Goal: Task Accomplishment & Management: Use online tool/utility

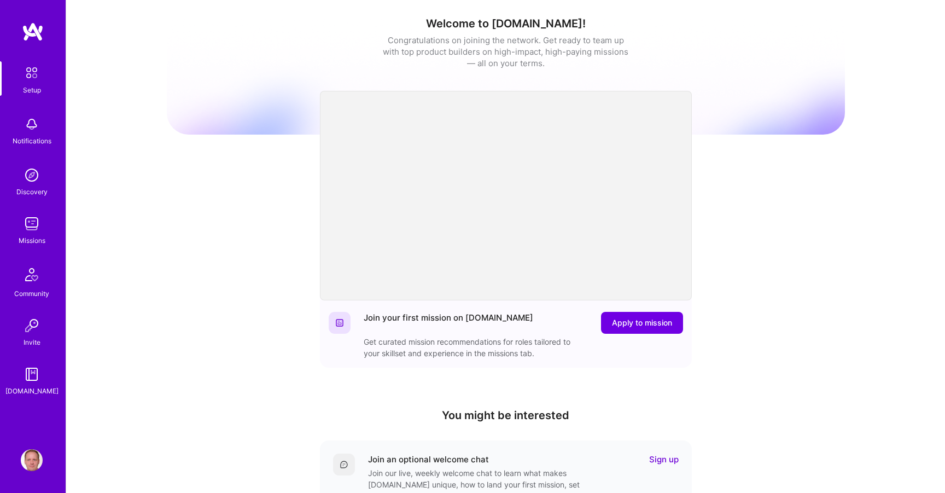
click at [39, 221] on img at bounding box center [32, 224] width 22 height 22
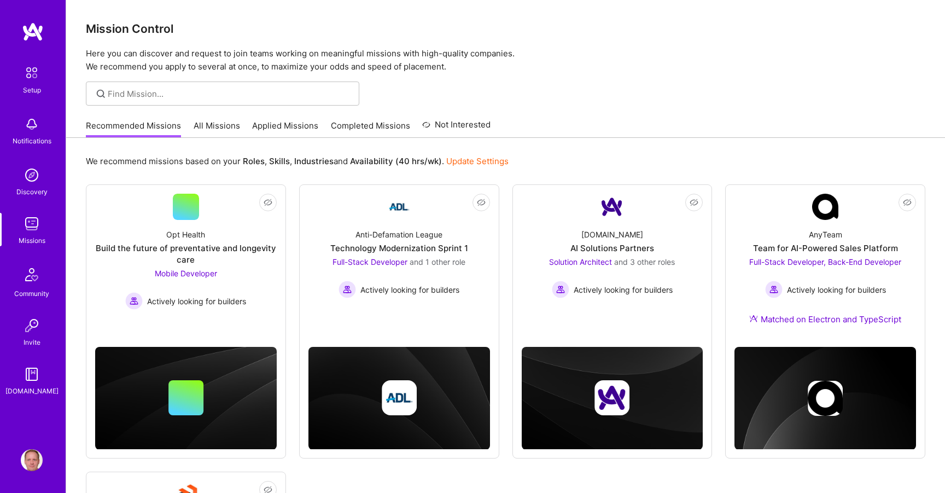
click at [264, 124] on link "Applied Missions" at bounding box center [285, 129] width 66 height 18
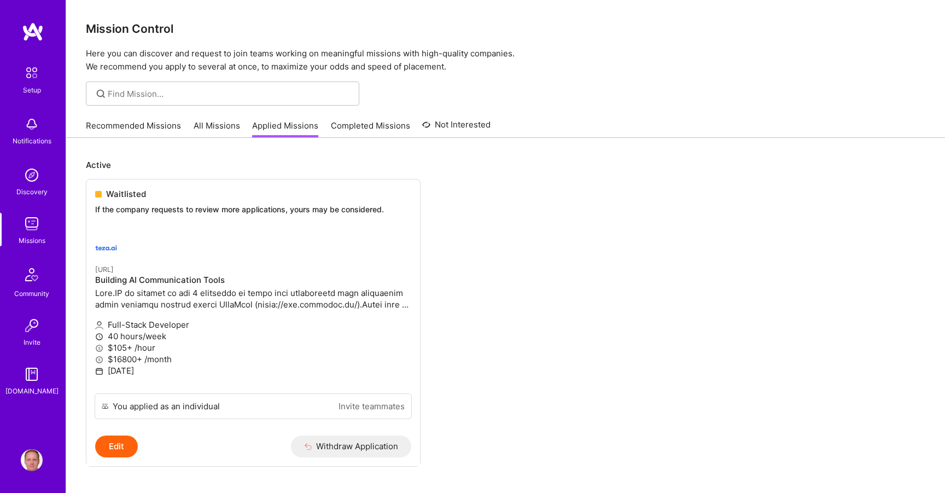
click at [154, 124] on link "Recommended Missions" at bounding box center [133, 129] width 95 height 18
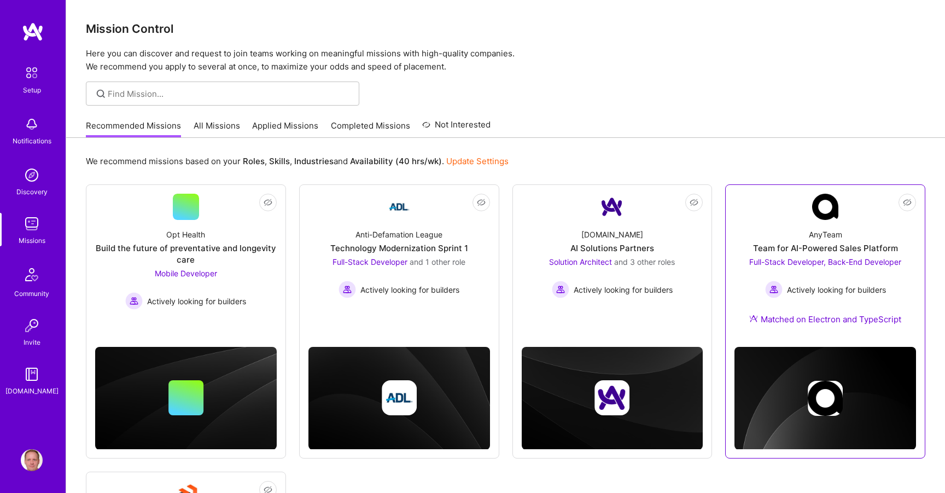
click at [812, 226] on div "AnyTeam Team for AI-Powered Sales Platform Full-Stack Developer, Back-End Devel…" at bounding box center [825, 279] width 182 height 118
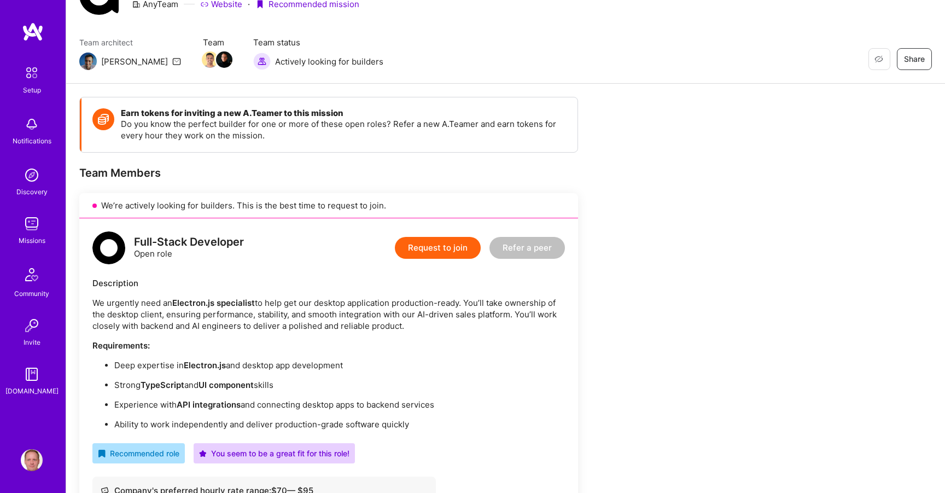
scroll to position [52, 0]
